Goal: Complete application form

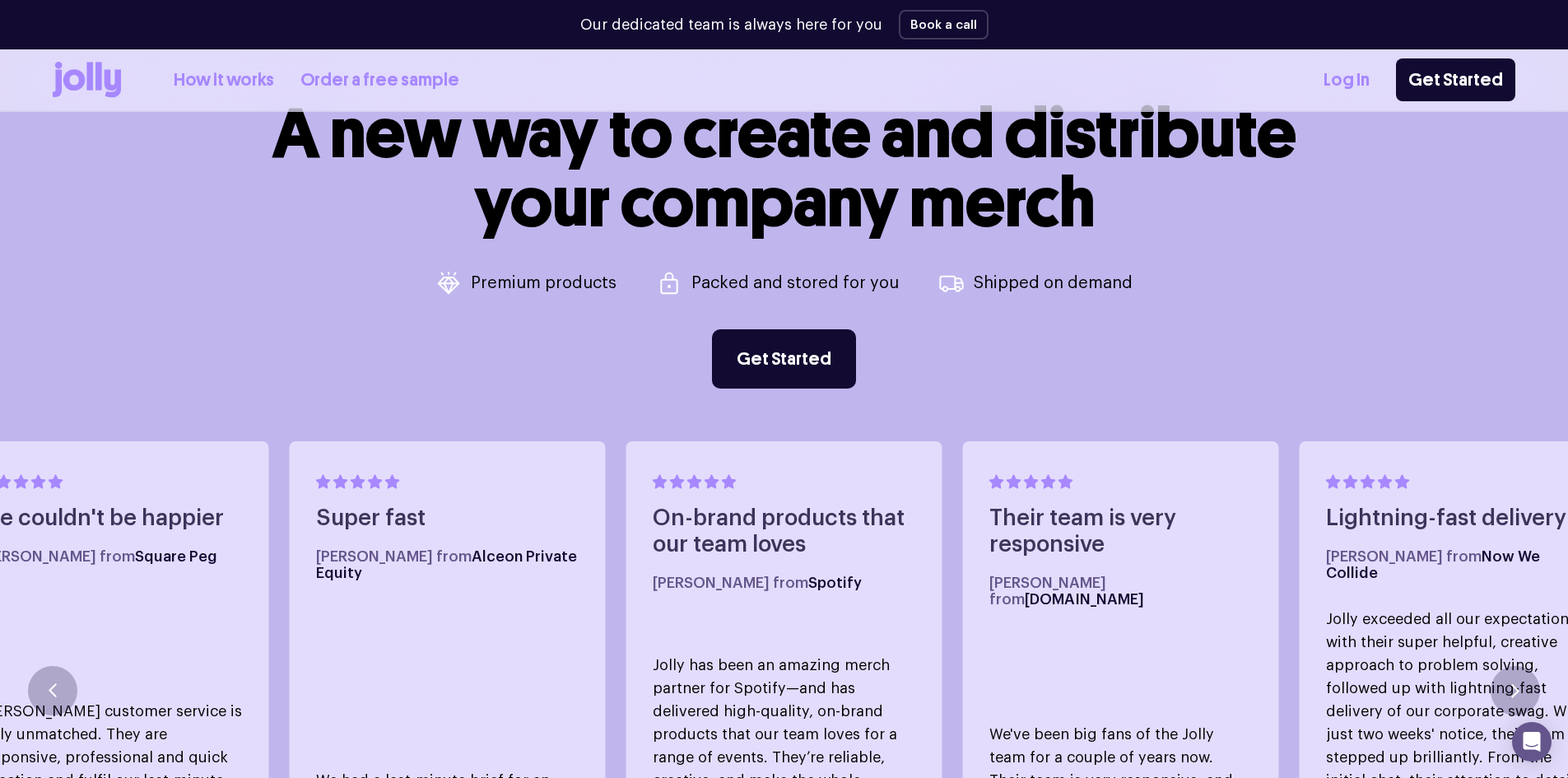
scroll to position [872, 0]
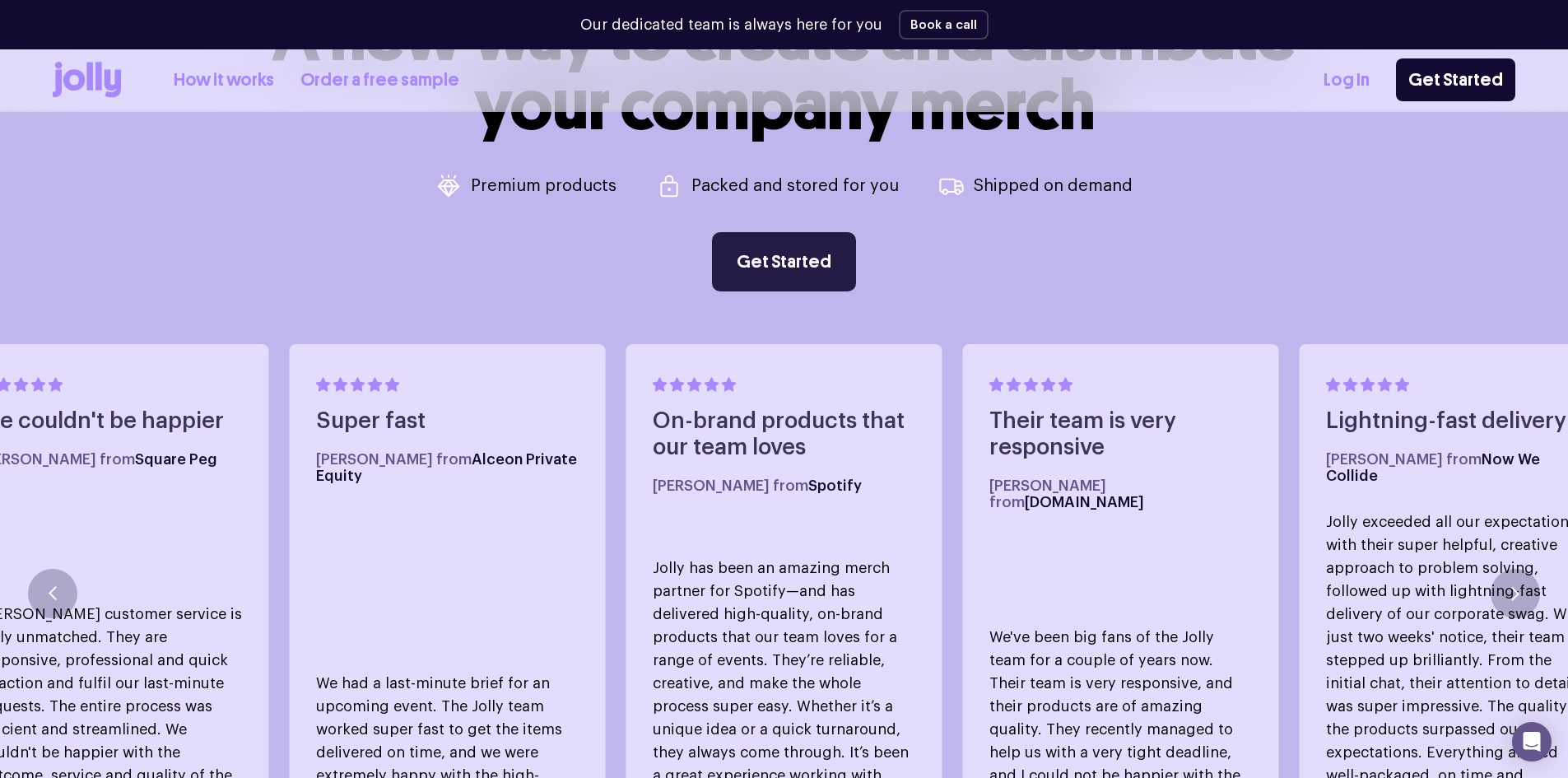
click at [798, 262] on link "Get Started" at bounding box center [784, 261] width 144 height 59
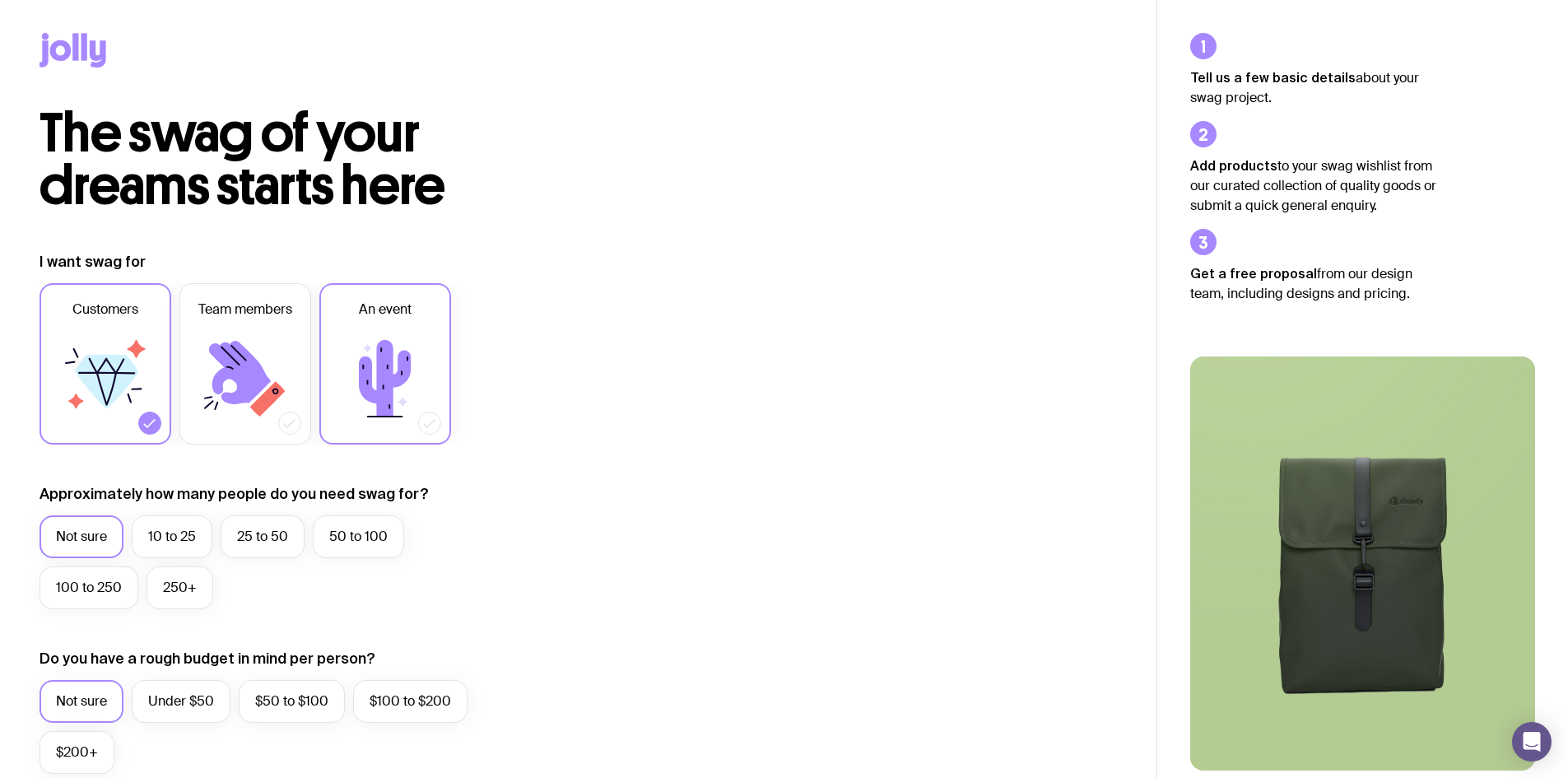
click at [386, 363] on icon at bounding box center [384, 378] width 52 height 77
click at [0, 0] on input "An event" at bounding box center [0, 0] width 0 height 0
click at [256, 540] on label "25 to 50" at bounding box center [262, 537] width 84 height 43
click at [0, 0] on input "25 to 50" at bounding box center [0, 0] width 0 height 0
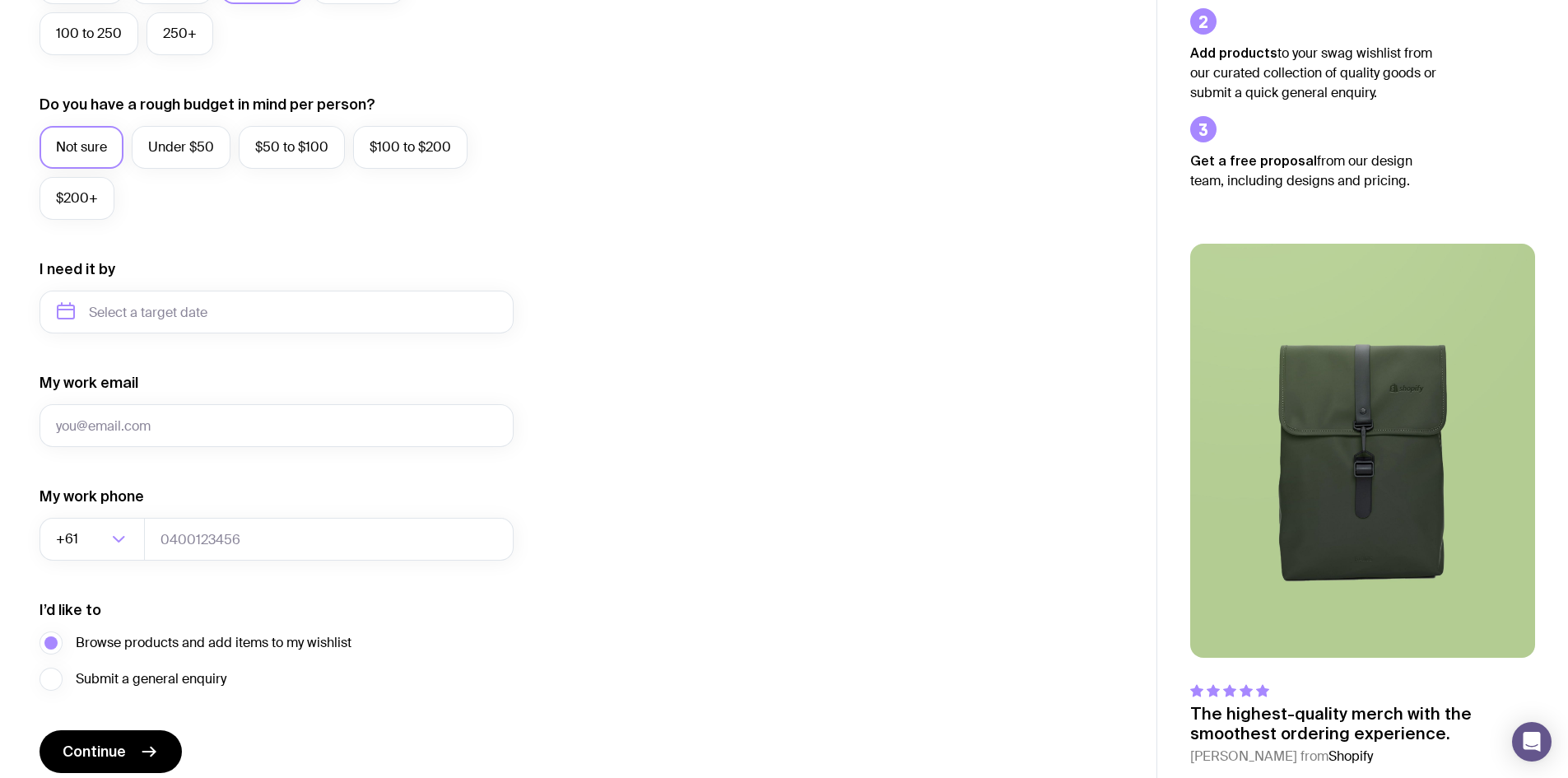
scroll to position [622, 0]
